Goal: Task Accomplishment & Management: Use online tool/utility

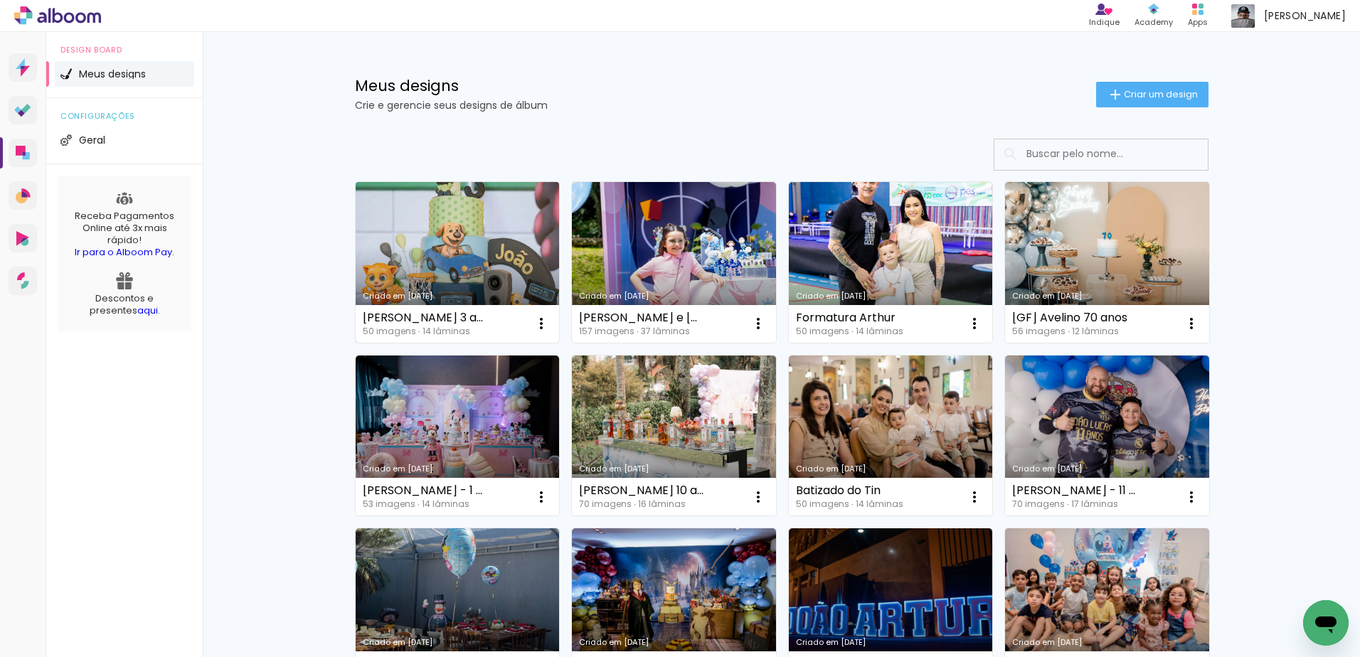
click at [405, 234] on link "Criado em [DATE]" at bounding box center [458, 262] width 204 height 161
